Goal: Book appointment/travel/reservation

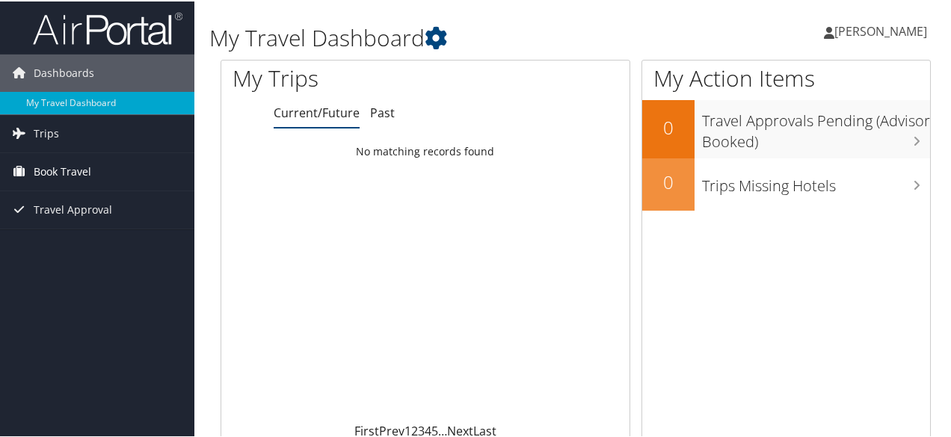
click at [69, 170] on span "Book Travel" at bounding box center [63, 170] width 58 height 37
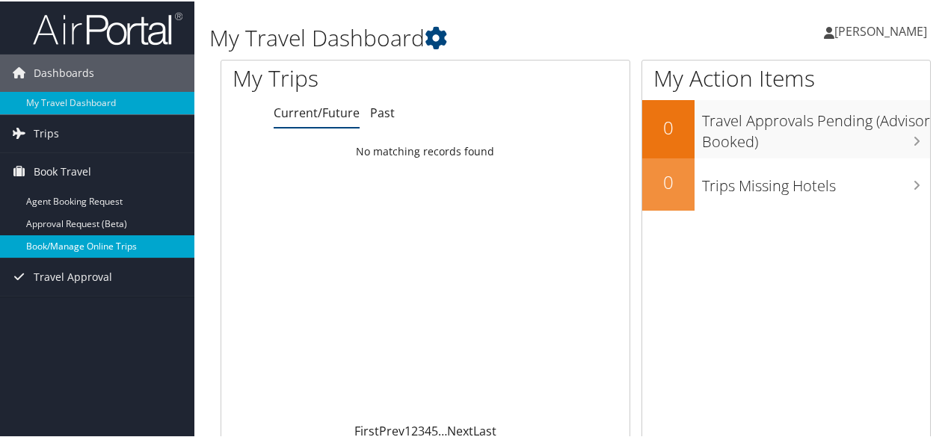
click at [102, 242] on link "Book/Manage Online Trips" at bounding box center [97, 245] width 194 height 22
